Goal: Find specific page/section: Find specific page/section

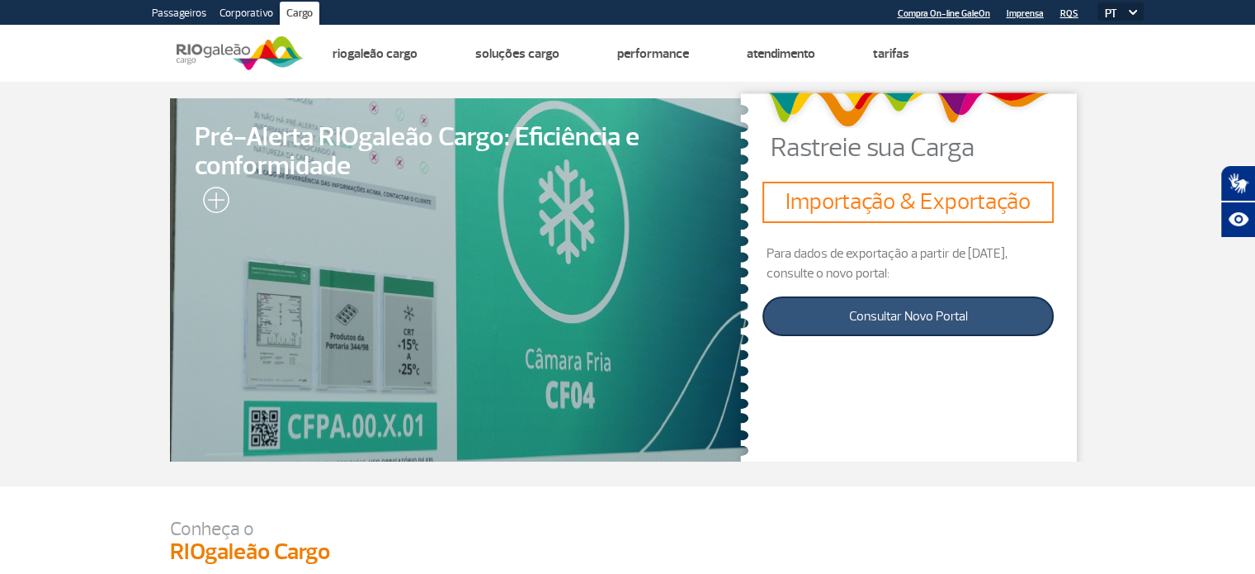
click at [901, 316] on link "Consultar Novo Portal" at bounding box center [908, 316] width 291 height 40
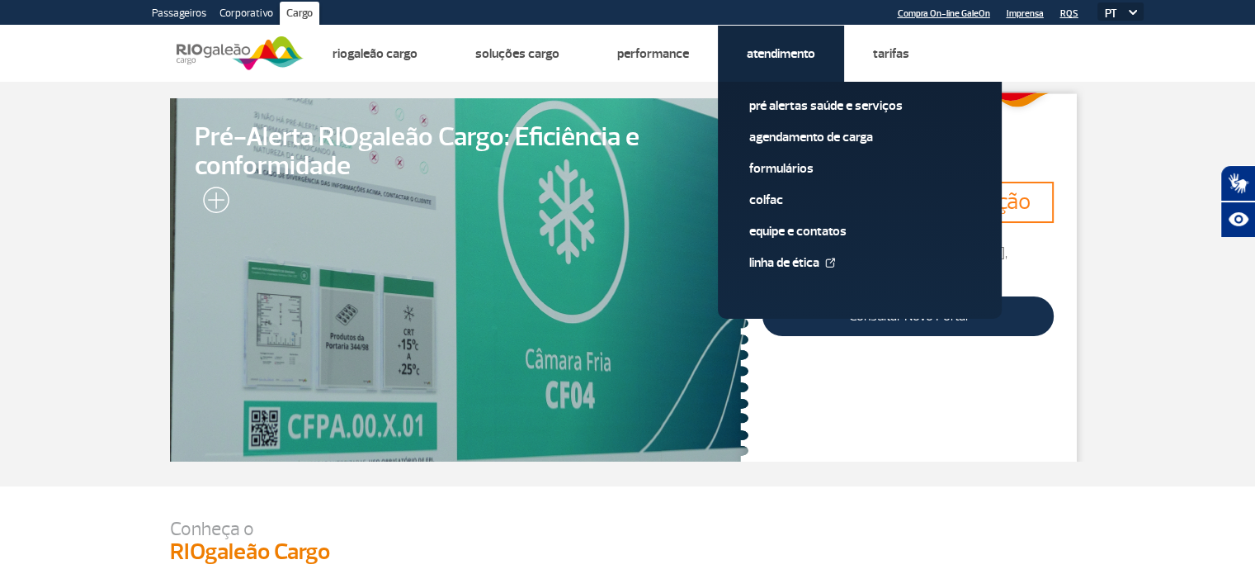
click at [761, 51] on link "Atendimento" at bounding box center [781, 53] width 69 height 17
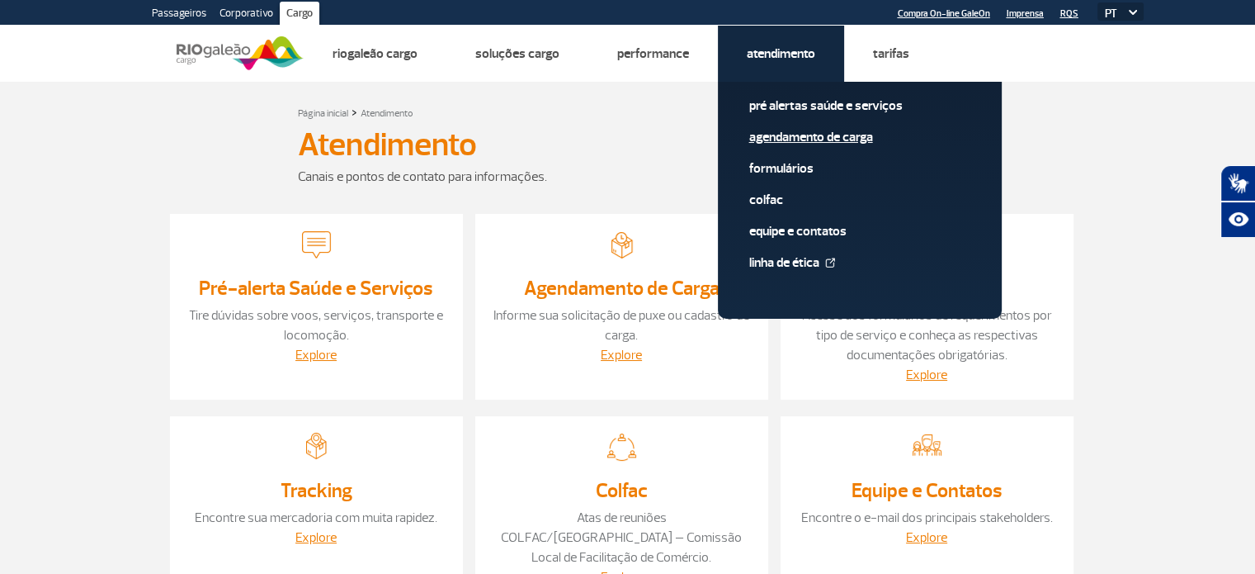
click at [815, 137] on link "Agendamento de Carga" at bounding box center [859, 137] width 221 height 18
